Goal: Task Accomplishment & Management: Use online tool/utility

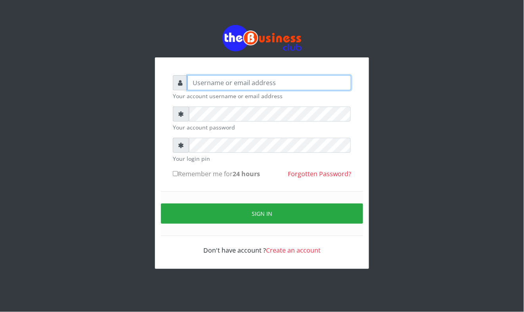
type input "Mavincio"
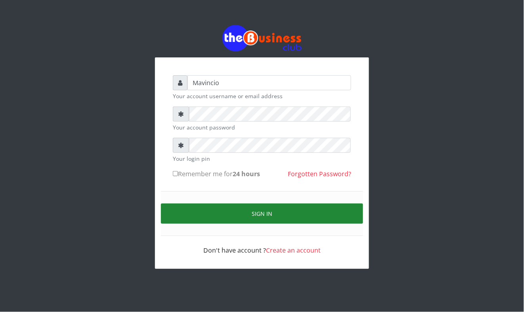
click at [256, 214] on button "Sign in" at bounding box center [262, 214] width 202 height 20
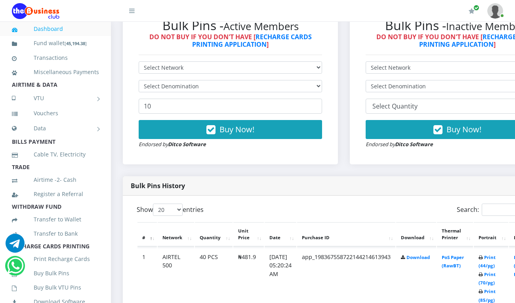
scroll to position [275, 0]
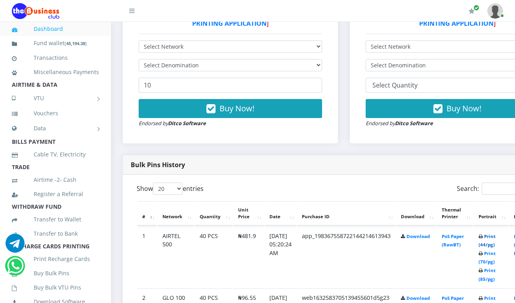
click at [496, 236] on link "Print (44/pg)" at bounding box center [487, 241] width 17 height 15
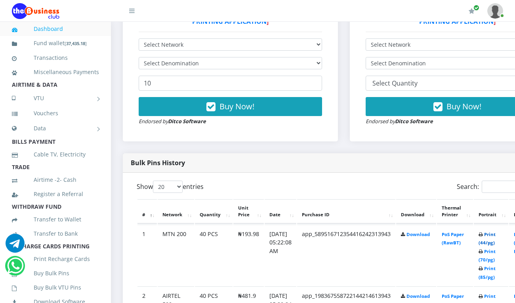
click at [496, 235] on link "Print (44/pg)" at bounding box center [487, 239] width 17 height 15
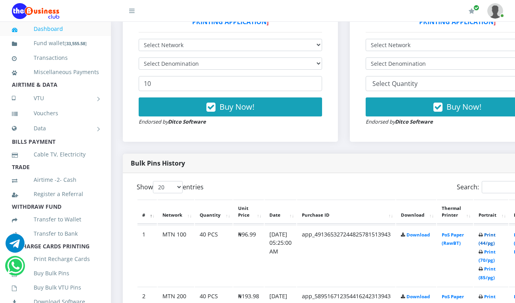
click at [496, 232] on link "Print (44/pg)" at bounding box center [487, 239] width 17 height 15
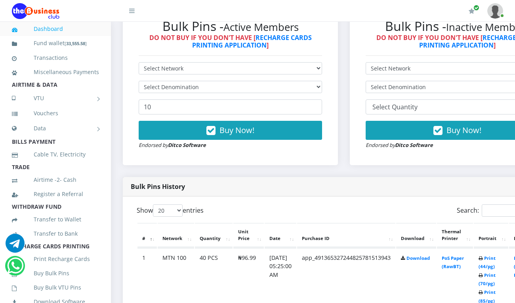
scroll to position [254, 0]
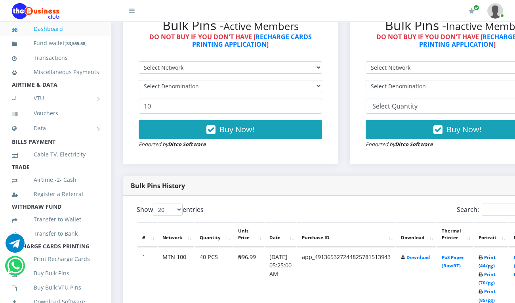
click at [496, 256] on link "Print (44/pg)" at bounding box center [487, 262] width 17 height 15
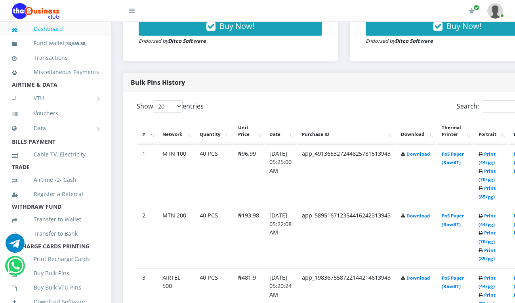
scroll to position [359, 0]
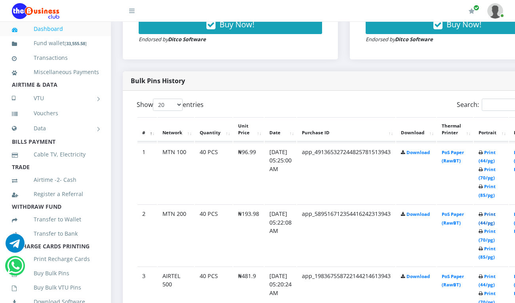
click at [496, 214] on link "Print (44/pg)" at bounding box center [487, 218] width 17 height 15
click at [496, 154] on link "Print (44/pg)" at bounding box center [487, 156] width 17 height 15
click at [457, 73] on div "Bulk Pins History" at bounding box center [344, 80] width 442 height 19
click at [496, 154] on link "Print (44/pg)" at bounding box center [487, 156] width 17 height 15
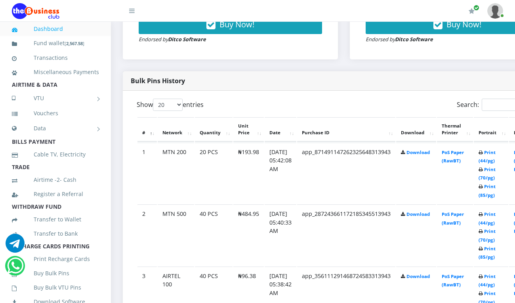
click at [477, 76] on div "Bulk Pins History" at bounding box center [344, 80] width 442 height 19
click at [496, 154] on link "Print (44/pg)" at bounding box center [487, 156] width 17 height 15
